Goal: Navigation & Orientation: Find specific page/section

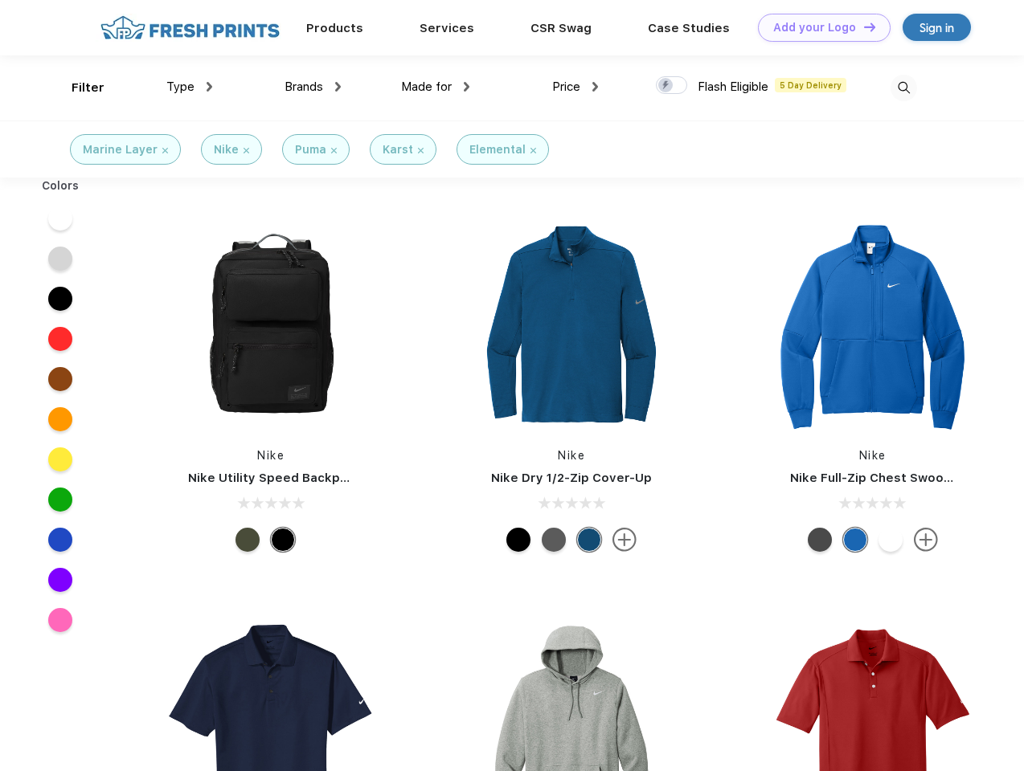
click at [818, 27] on link "Add your Logo Design Tool" at bounding box center [824, 28] width 133 height 28
click at [0, 0] on div "Design Tool" at bounding box center [0, 0] width 0 height 0
click at [862, 27] on link "Add your Logo Design Tool" at bounding box center [824, 28] width 133 height 28
click at [77, 88] on div "Filter" at bounding box center [88, 88] width 33 height 18
click at [190, 87] on span "Type" at bounding box center [180, 87] width 28 height 14
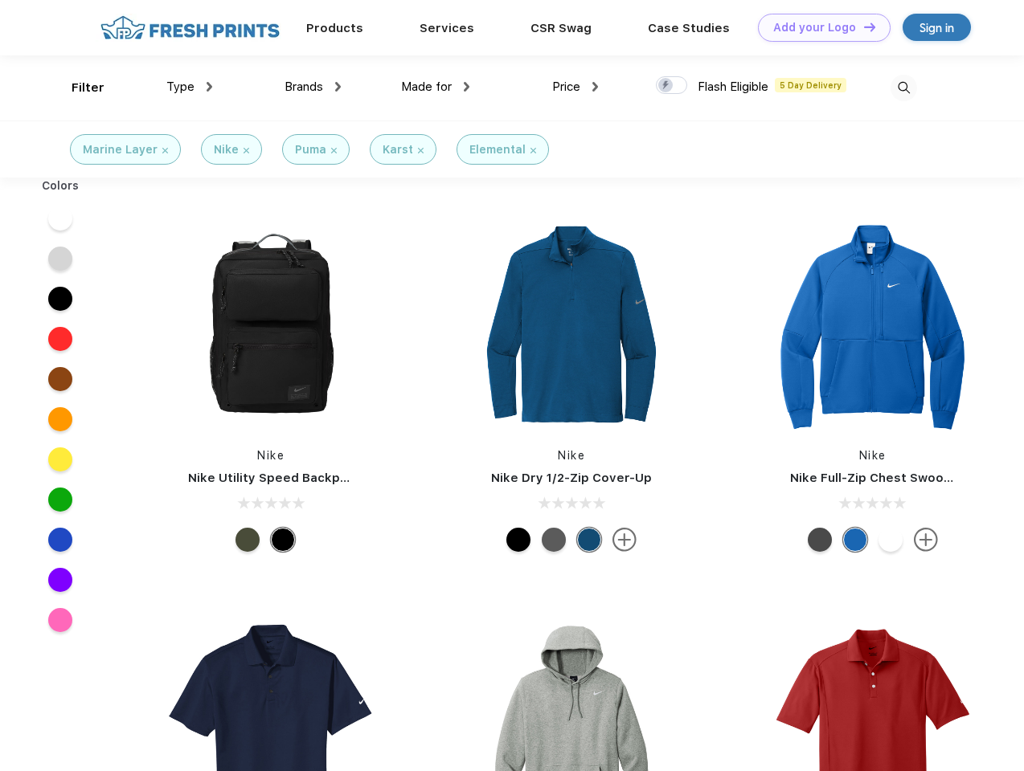
click at [313, 87] on span "Brands" at bounding box center [303, 87] width 39 height 14
click at [436, 87] on span "Made for" at bounding box center [426, 87] width 51 height 14
click at [575, 87] on span "Price" at bounding box center [566, 87] width 28 height 14
click at [672, 86] on div at bounding box center [671, 85] width 31 height 18
click at [666, 86] on input "checkbox" at bounding box center [661, 81] width 10 height 10
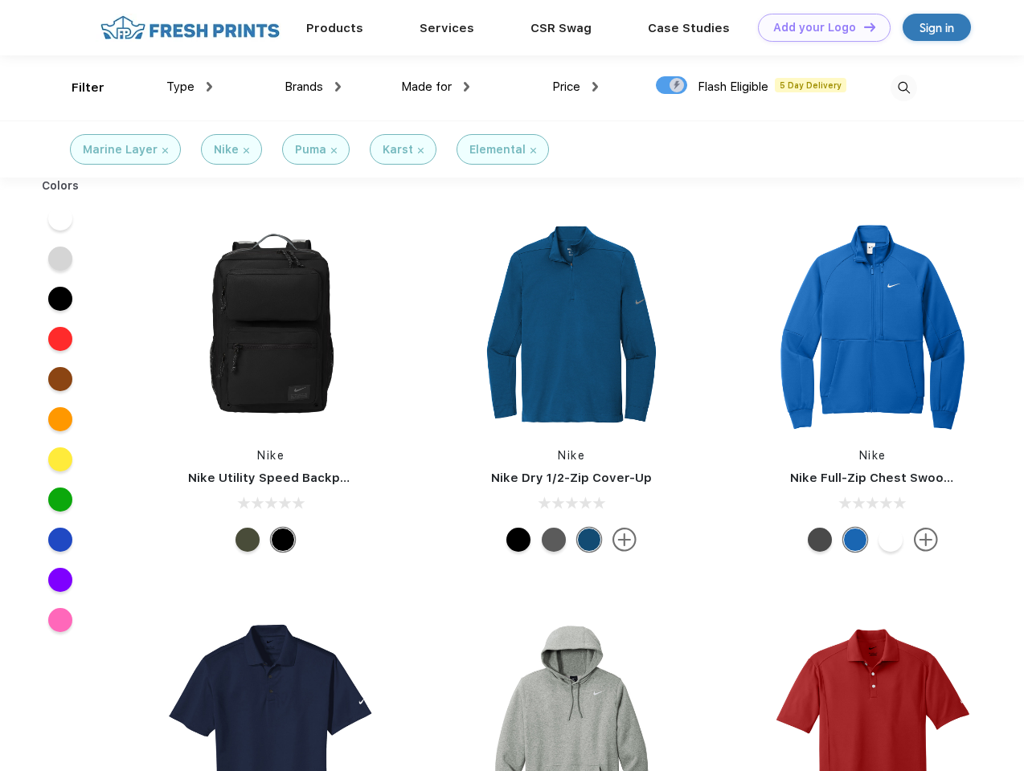
click at [903, 88] on img at bounding box center [903, 88] width 27 height 27
